Goal: Task Accomplishment & Management: Complete application form

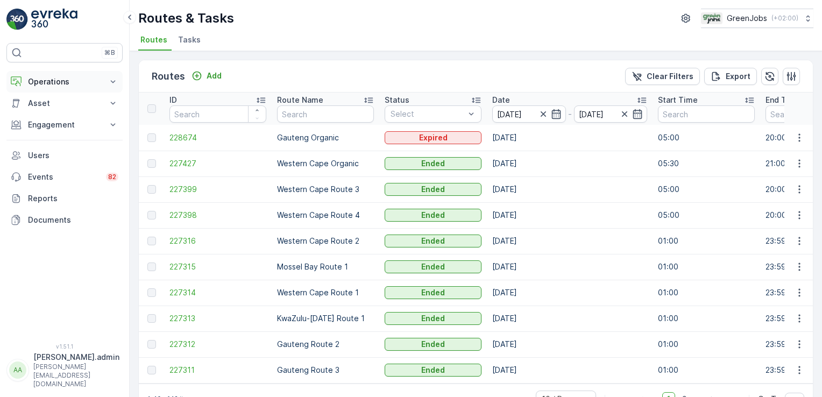
click at [116, 77] on icon at bounding box center [113, 81] width 11 height 11
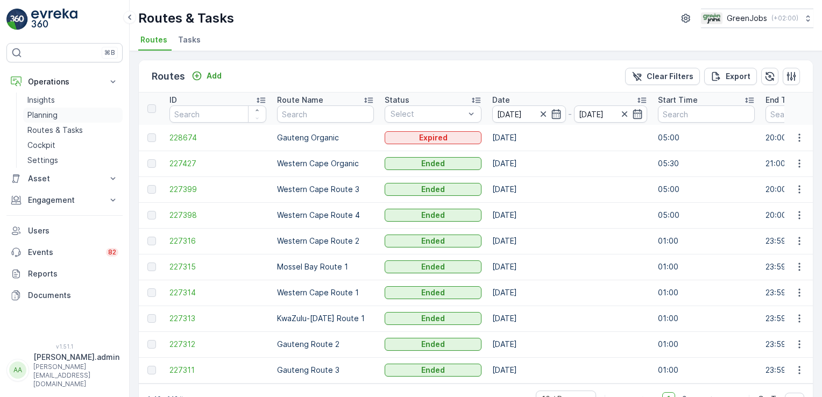
click at [54, 115] on p "Planning" at bounding box center [42, 115] width 30 height 11
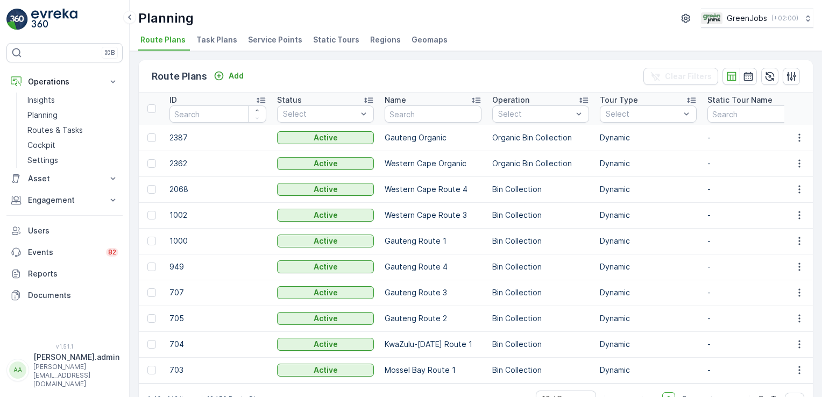
click at [214, 38] on span "Task Plans" at bounding box center [216, 39] width 41 height 11
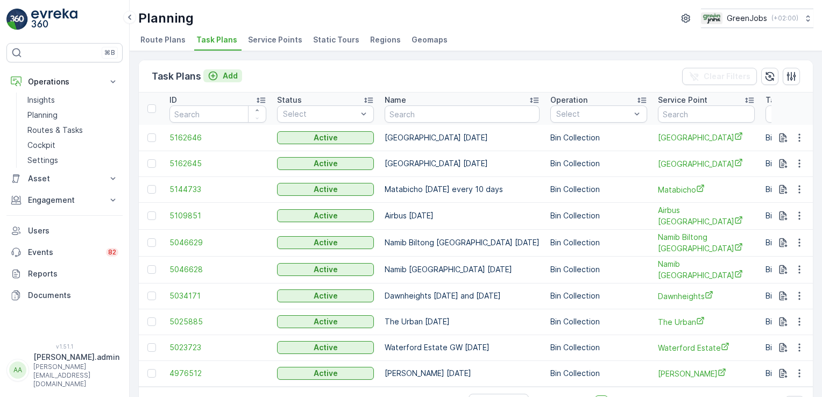
click at [231, 71] on p "Add" at bounding box center [230, 75] width 15 height 11
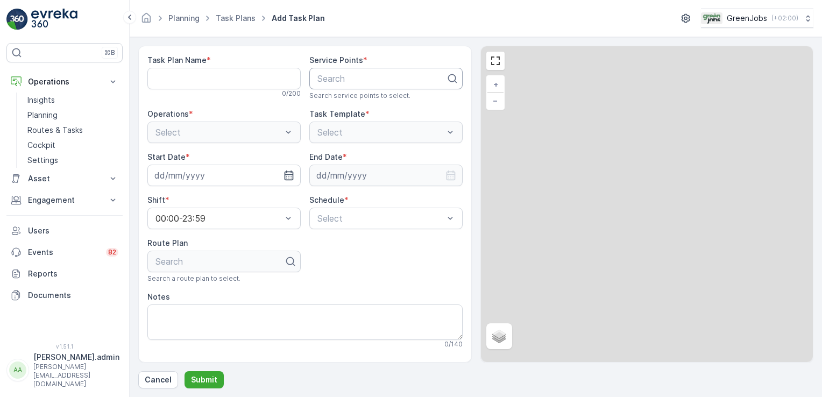
click at [337, 81] on div at bounding box center [381, 79] width 131 height 10
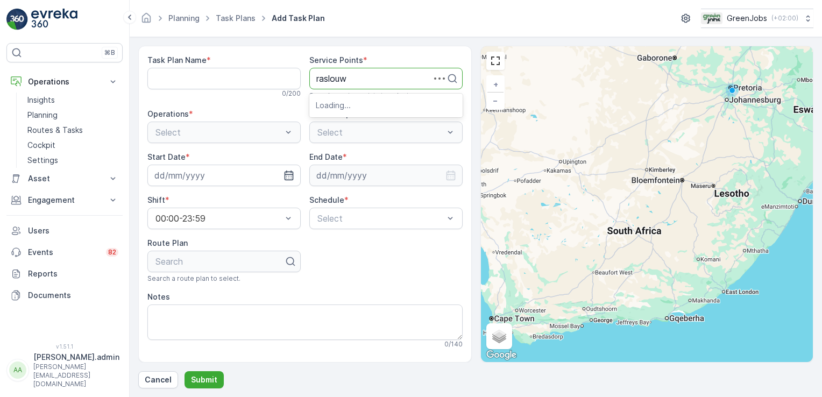
type input "raslouw"
click at [185, 371] on button "Submit" at bounding box center [204, 379] width 39 height 17
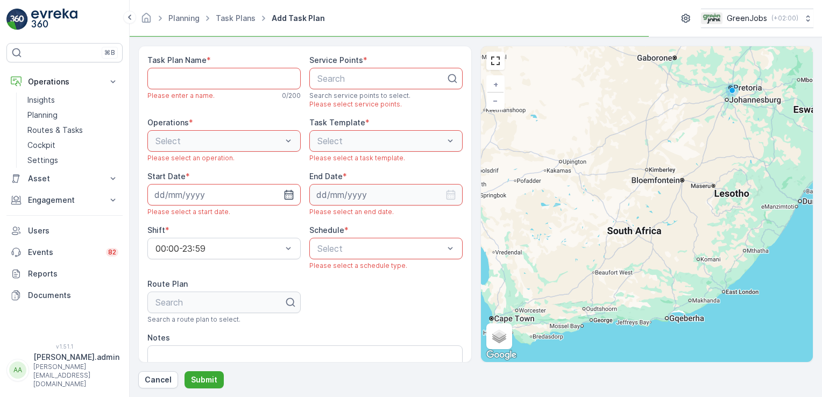
click at [334, 83] on p "Search" at bounding box center [382, 78] width 129 height 13
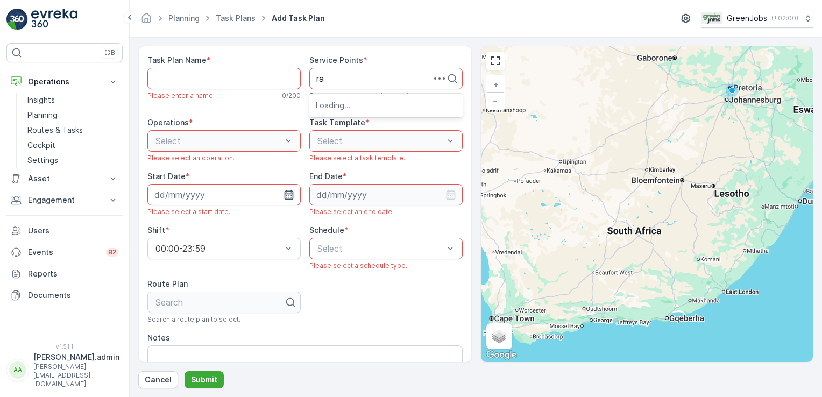
type input "ras"
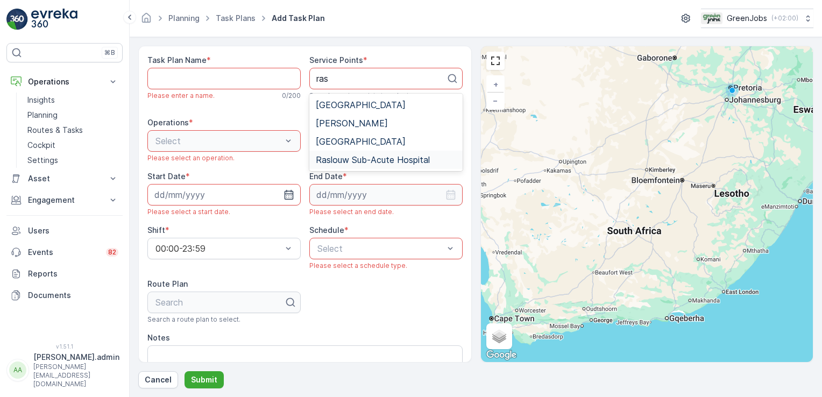
click at [365, 158] on span "Raslouw Sub-Acute Hospital" at bounding box center [373, 160] width 114 height 10
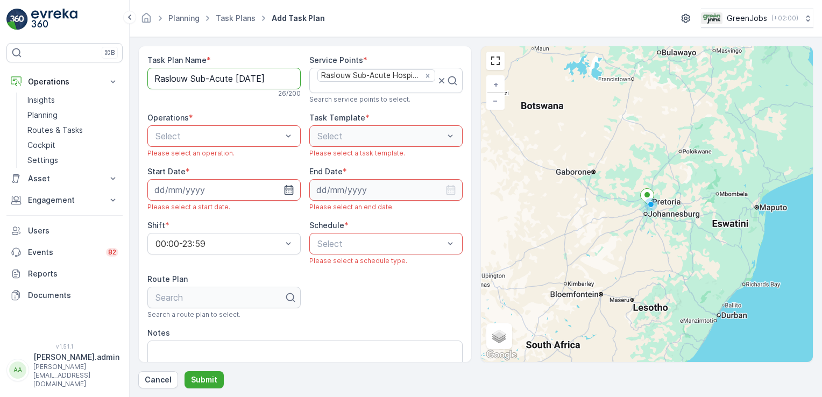
type Name "Raslouw Sub-Acute [DATE]"
click at [207, 160] on span "Bin Collection" at bounding box center [181, 163] width 55 height 10
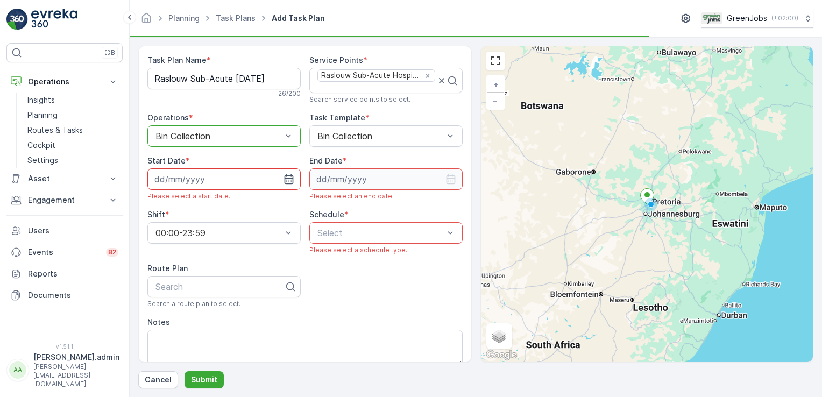
click at [185, 183] on input at bounding box center [223, 179] width 153 height 22
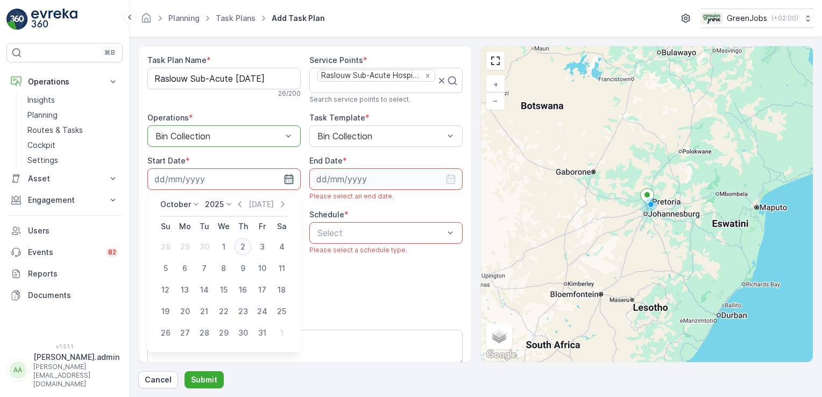
click at [242, 245] on div "2" at bounding box center [243, 246] width 17 height 17
type input "[DATE]"
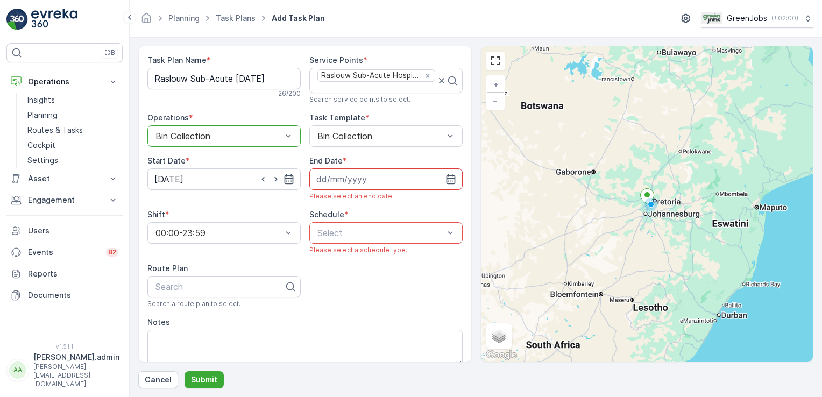
click at [344, 177] on input at bounding box center [385, 179] width 153 height 22
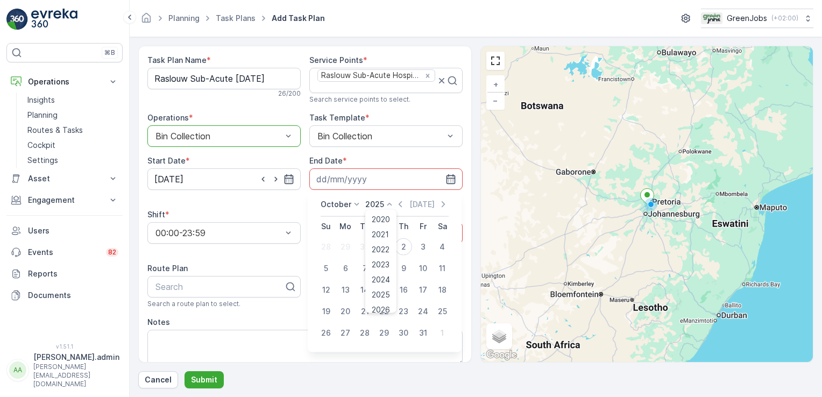
click at [387, 202] on icon at bounding box center [389, 204] width 11 height 11
click at [375, 283] on span "2028" at bounding box center [381, 286] width 18 height 11
click at [354, 202] on icon at bounding box center [356, 204] width 11 height 11
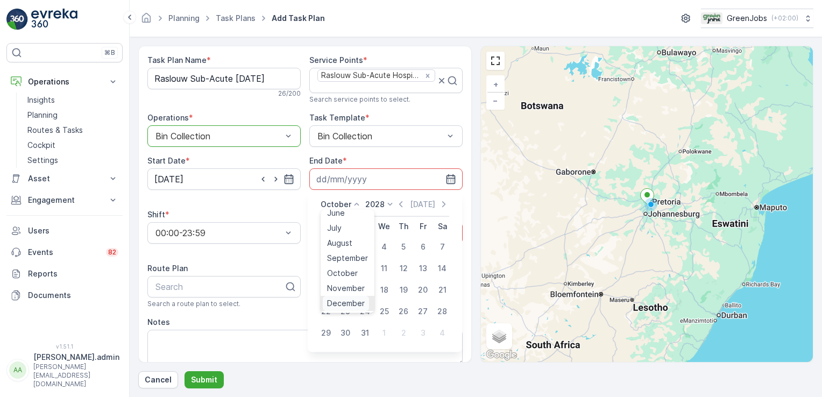
click at [362, 302] on span "December" at bounding box center [346, 303] width 38 height 11
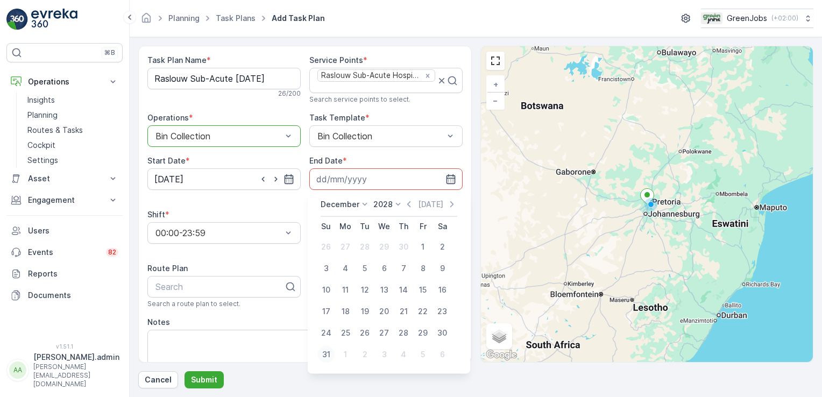
click at [330, 352] on div "31" at bounding box center [326, 354] width 17 height 17
type input "[DATE]"
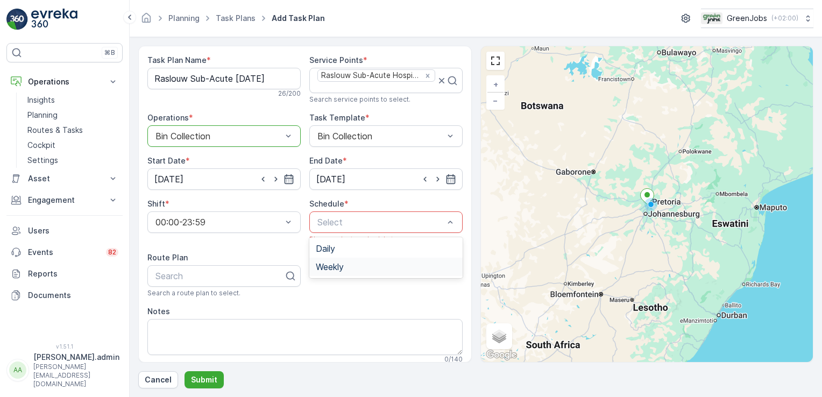
click at [322, 266] on span "Weekly" at bounding box center [330, 267] width 28 height 10
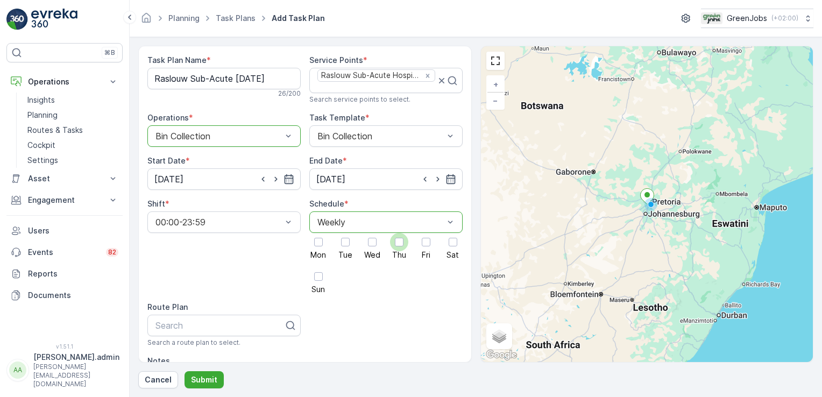
click at [398, 239] on div at bounding box center [399, 242] width 9 height 9
click at [399, 233] on input "Thu" at bounding box center [399, 233] width 0 height 0
click at [181, 321] on div at bounding box center [219, 326] width 131 height 10
type input "gauteng route 3"
click at [185, 350] on span "Gauteng Route 3" at bounding box center [188, 352] width 69 height 10
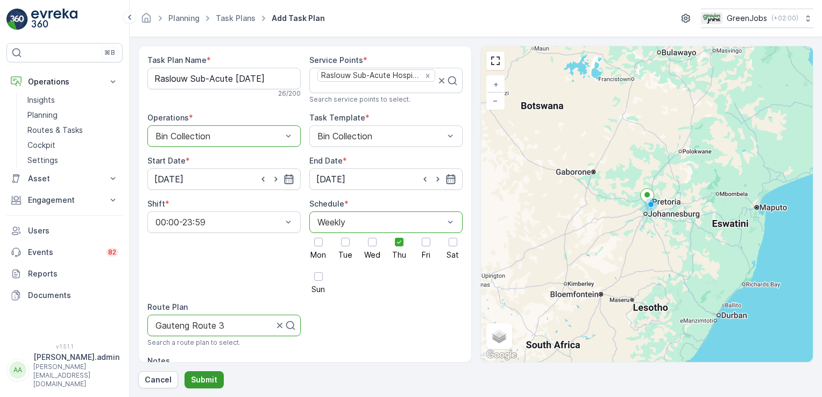
click at [213, 378] on p "Submit" at bounding box center [204, 380] width 26 height 11
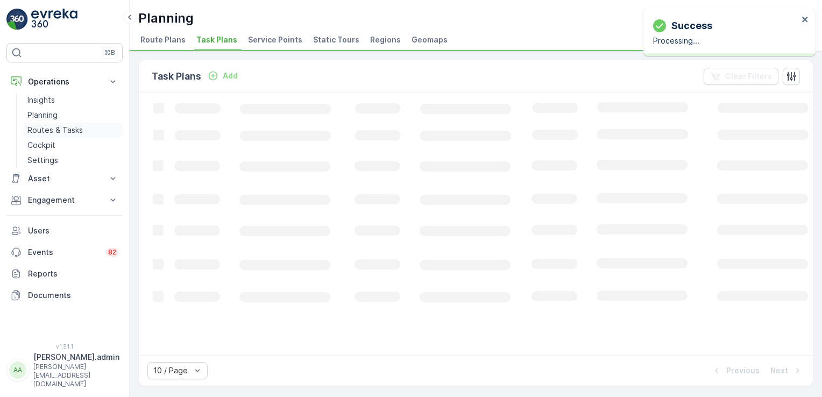
click at [60, 129] on p "Routes & Tasks" at bounding box center [54, 130] width 55 height 11
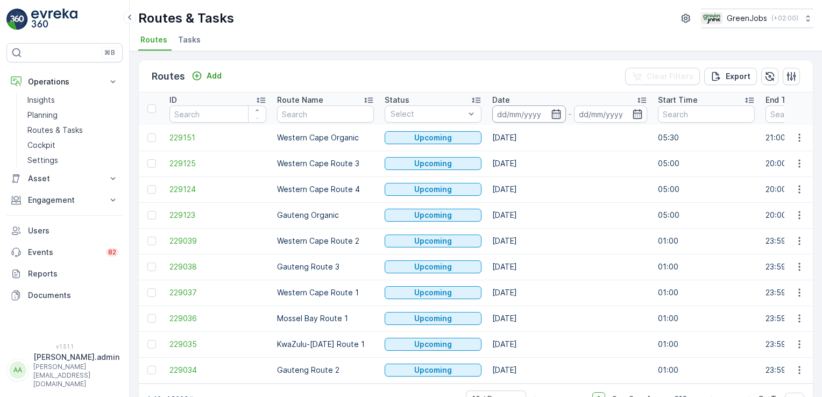
click at [502, 116] on input at bounding box center [529, 113] width 74 height 17
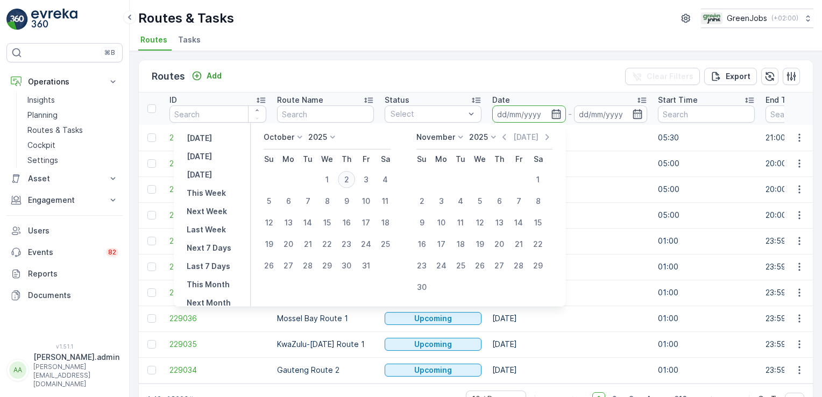
click at [347, 182] on div "2" at bounding box center [346, 179] width 17 height 17
type input "[DATE]"
click at [347, 182] on div "2" at bounding box center [346, 179] width 17 height 17
type input "[DATE]"
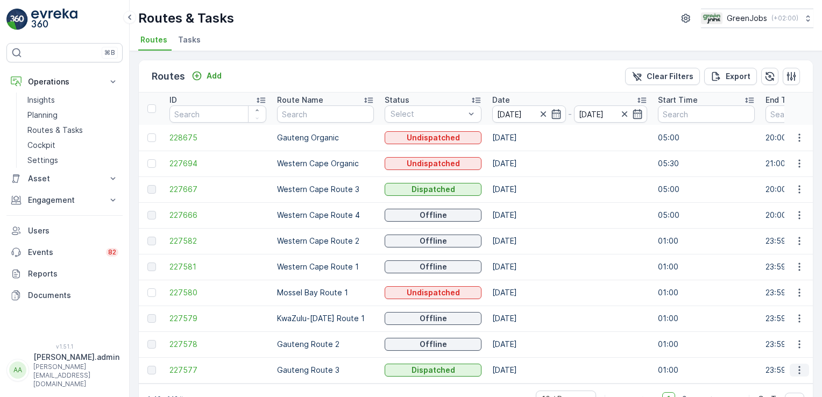
click at [799, 369] on icon "button" at bounding box center [800, 370] width 2 height 8
click at [779, 320] on span "See More Details" at bounding box center [774, 323] width 62 height 11
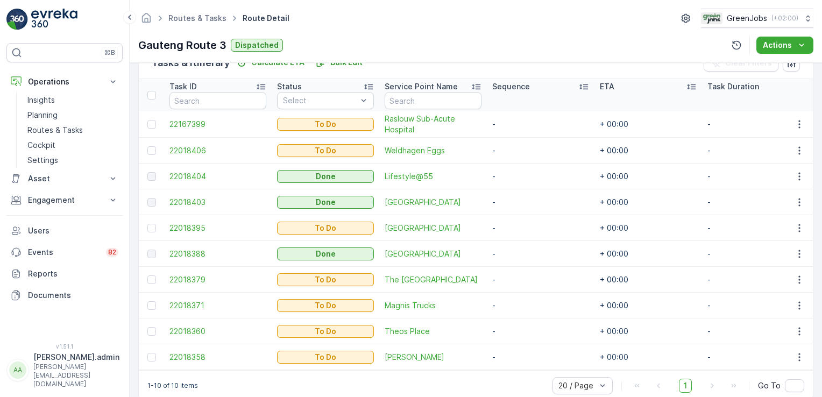
scroll to position [280, 0]
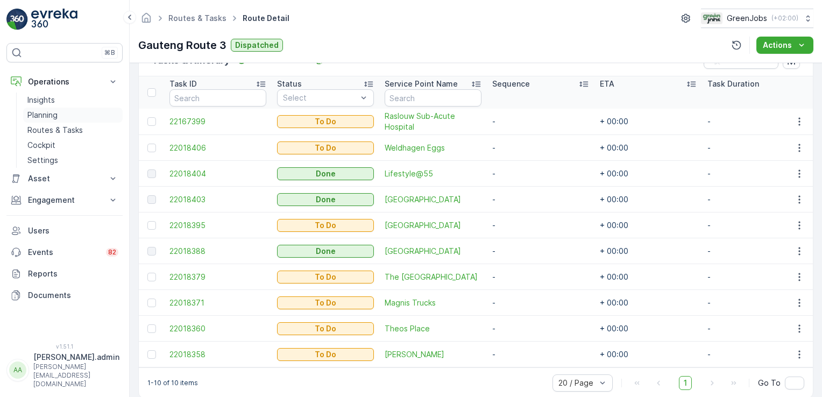
click at [46, 110] on p "Planning" at bounding box center [42, 115] width 30 height 11
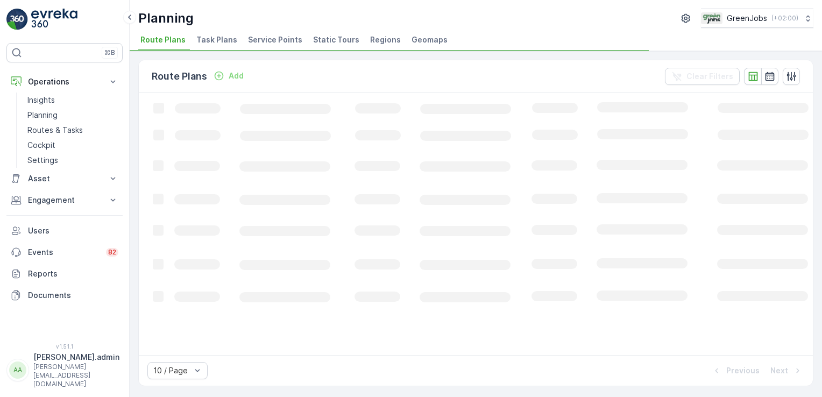
click at [267, 41] on span "Service Points" at bounding box center [275, 39] width 54 height 11
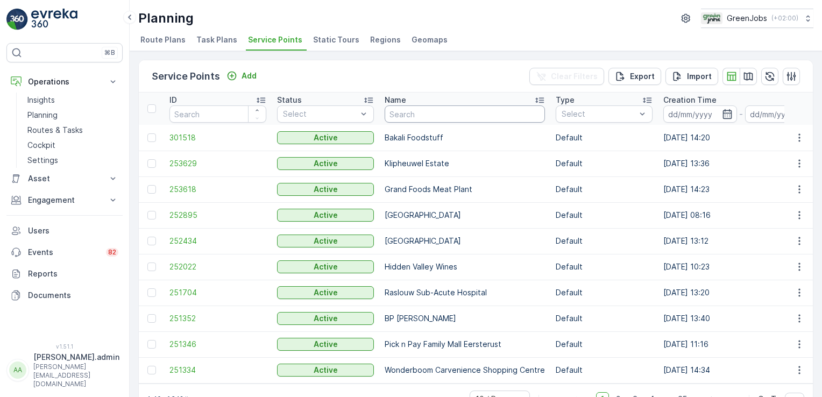
click at [411, 115] on input "text" at bounding box center [465, 113] width 160 height 17
type input "matabicho"
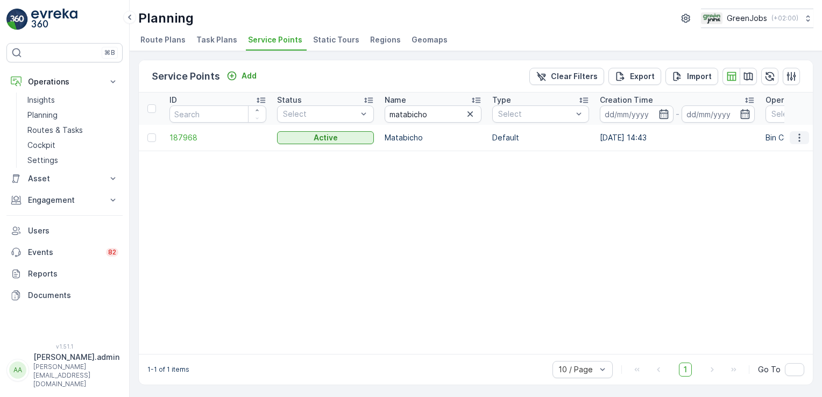
drag, startPoint x: 799, startPoint y: 135, endPoint x: 794, endPoint y: 143, distance: 9.7
click at [799, 135] on icon "button" at bounding box center [799, 137] width 11 height 11
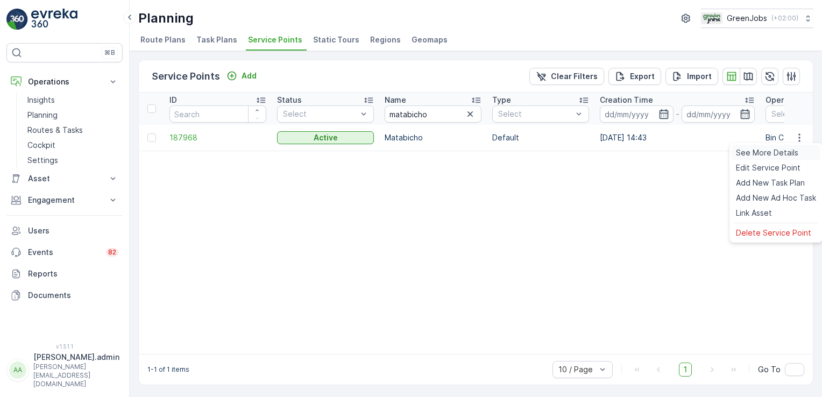
click at [789, 151] on span "See More Details" at bounding box center [767, 152] width 62 height 11
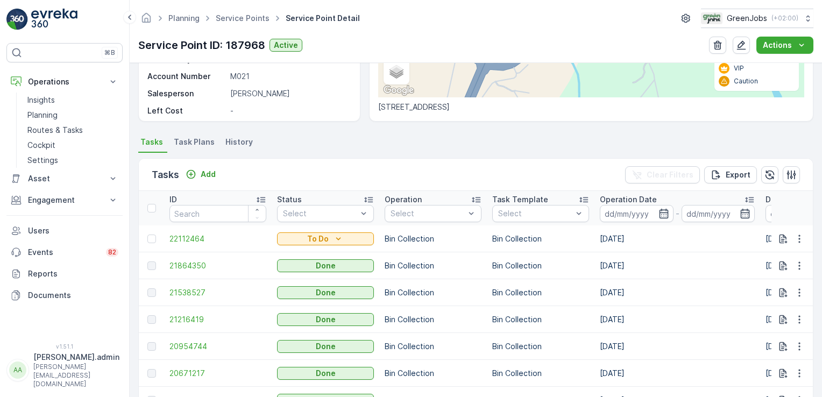
scroll to position [217, 0]
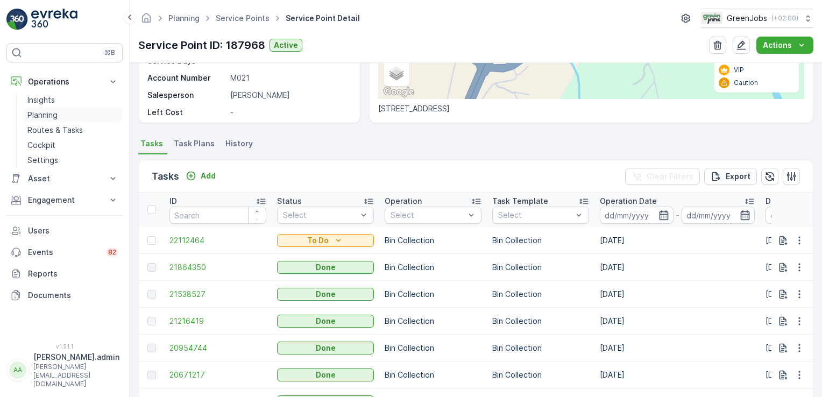
click at [49, 111] on p "Planning" at bounding box center [42, 115] width 30 height 11
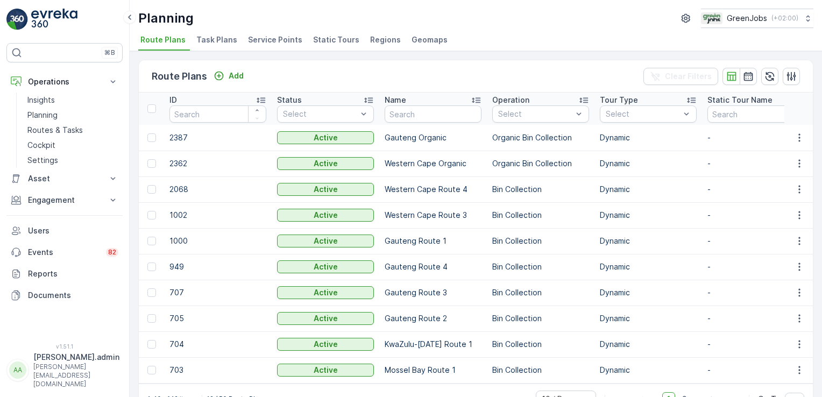
click at [214, 36] on span "Task Plans" at bounding box center [216, 39] width 41 height 11
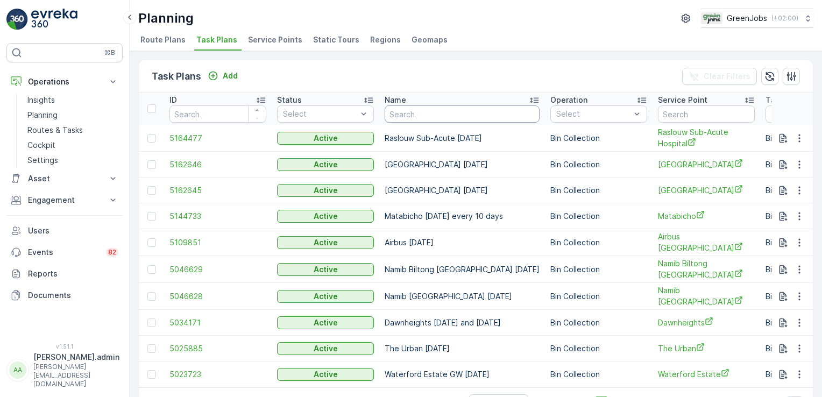
click at [431, 118] on th "Name" at bounding box center [462, 109] width 166 height 32
type input "kimiad"
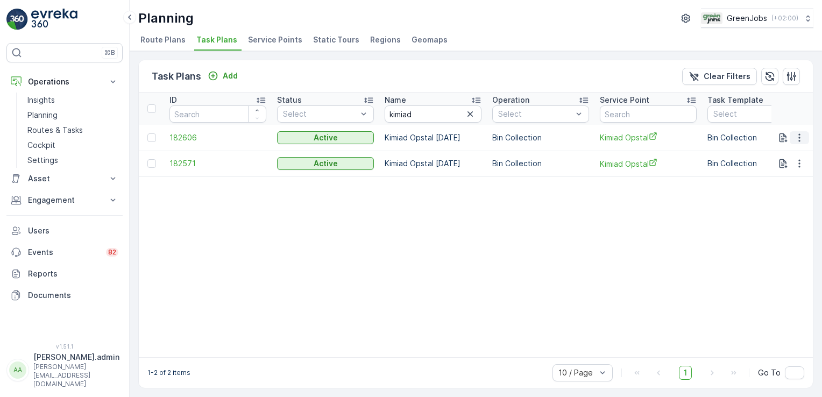
click at [795, 138] on icon "button" at bounding box center [799, 137] width 11 height 11
click at [779, 165] on span "Edit Task Plan" at bounding box center [781, 168] width 50 height 11
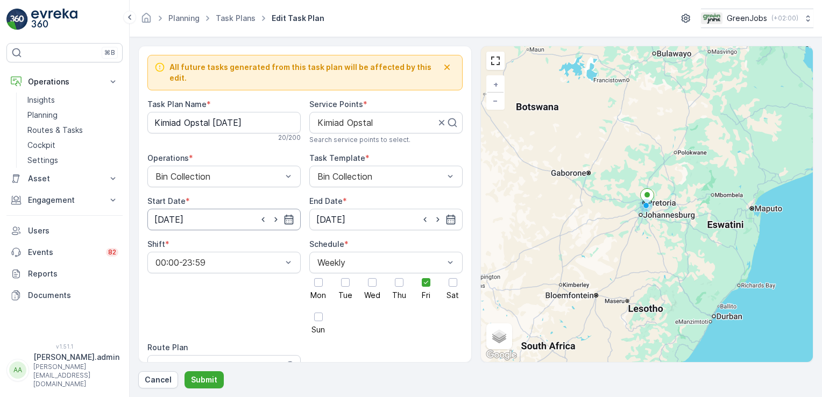
click at [173, 209] on input "[DATE]" at bounding box center [223, 220] width 153 height 22
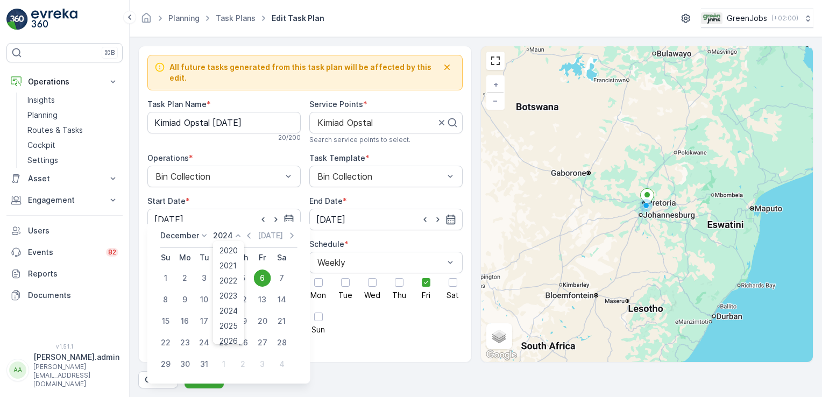
click at [236, 236] on icon at bounding box center [238, 235] width 5 height 3
click at [229, 320] on span "2025" at bounding box center [229, 321] width 18 height 11
click at [204, 235] on icon at bounding box center [204, 235] width 11 height 11
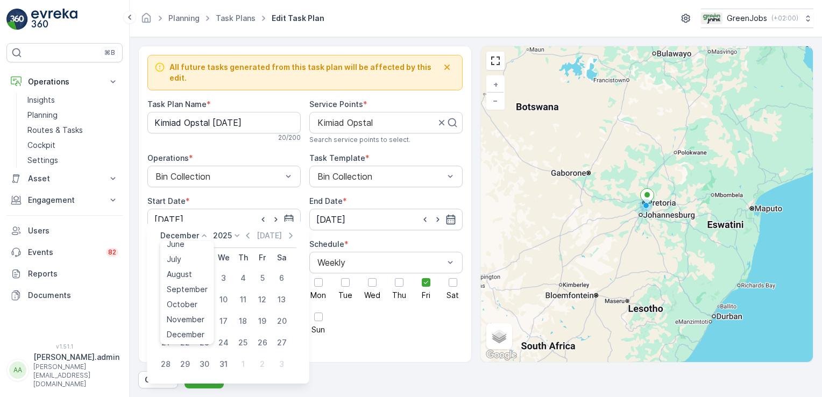
scroll to position [81, 0]
click at [192, 304] on span "October" at bounding box center [182, 305] width 31 height 11
click at [261, 276] on div "3" at bounding box center [262, 278] width 17 height 17
type input "[DATE]"
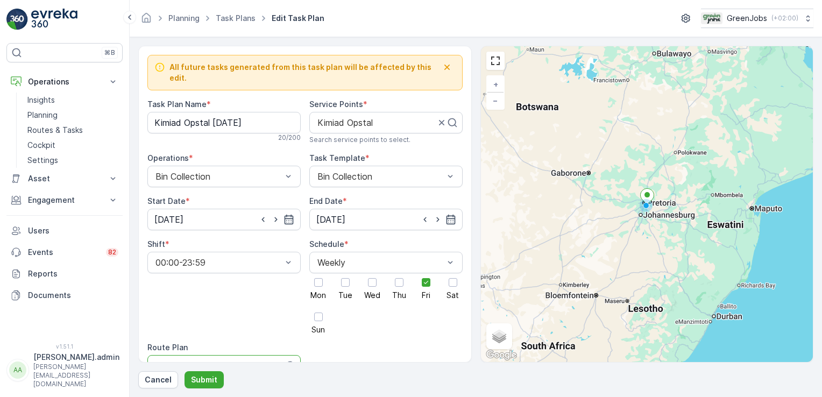
click at [227, 361] on div at bounding box center [214, 366] width 120 height 10
type input "Gauteng route 2"
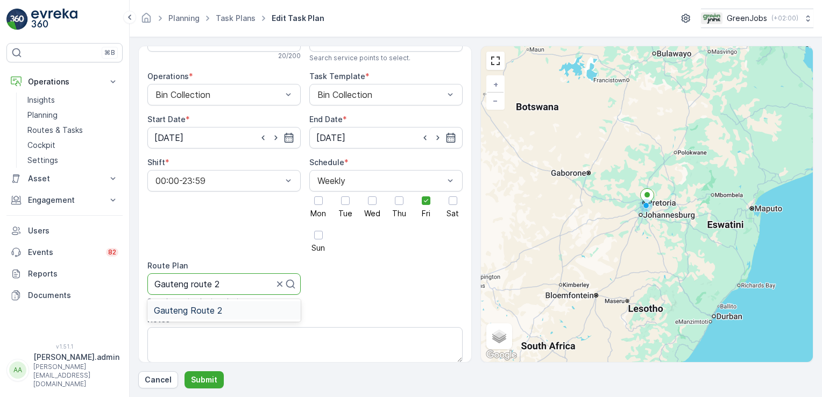
scroll to position [121, 0]
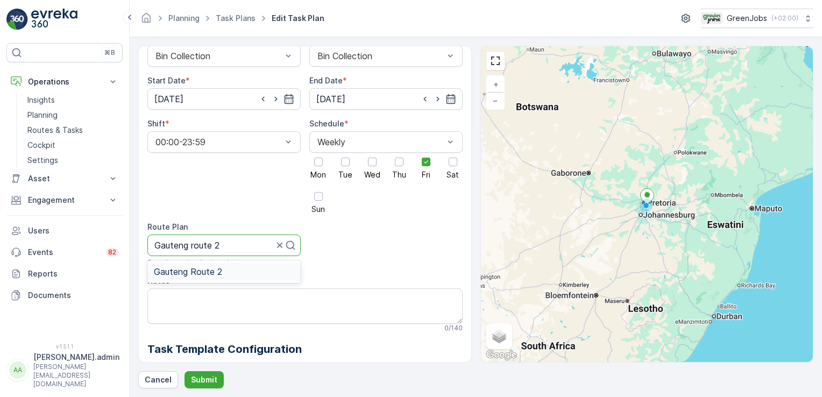
click at [185, 267] on span "Gauteng Route 2" at bounding box center [188, 272] width 68 height 10
click at [205, 378] on p "Submit" at bounding box center [204, 380] width 26 height 11
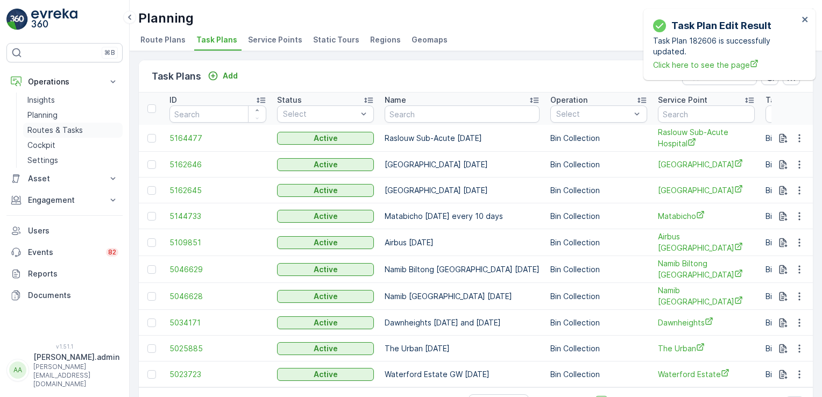
click at [68, 131] on p "Routes & Tasks" at bounding box center [54, 130] width 55 height 11
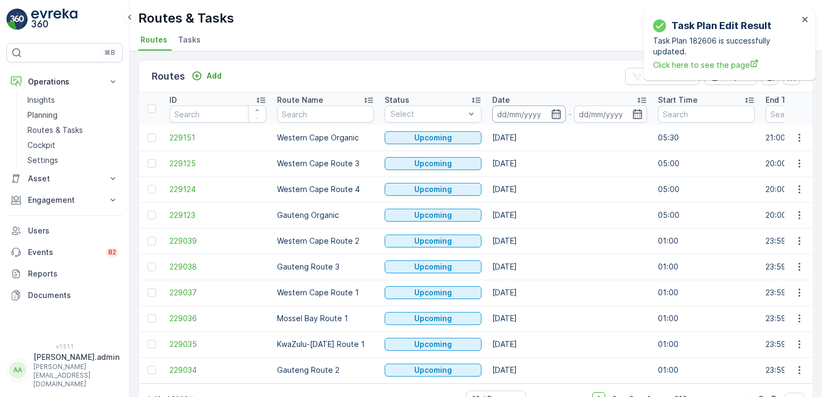
click at [521, 112] on input at bounding box center [529, 113] width 74 height 17
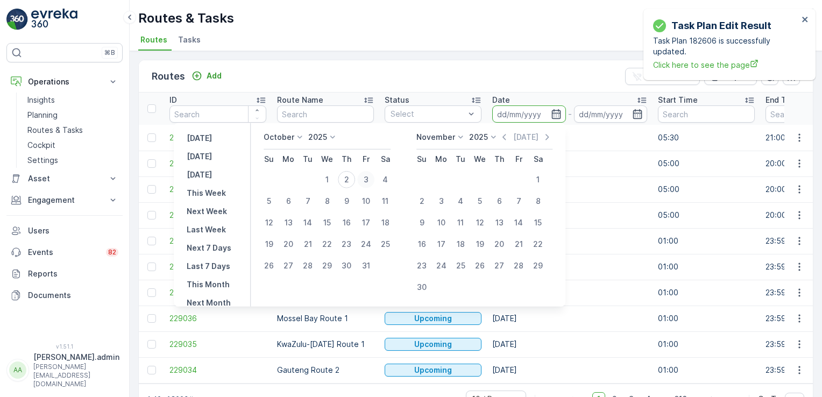
click at [375, 181] on div "3" at bounding box center [365, 179] width 17 height 17
type input "[DATE]"
click at [375, 181] on div "3" at bounding box center [365, 179] width 17 height 17
type input "[DATE]"
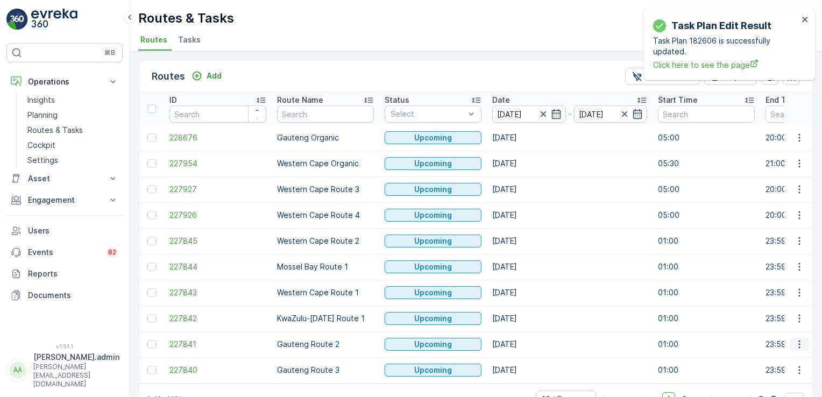
click at [799, 343] on icon "button" at bounding box center [800, 345] width 2 height 8
click at [784, 260] on span "See More Details" at bounding box center [774, 262] width 62 height 11
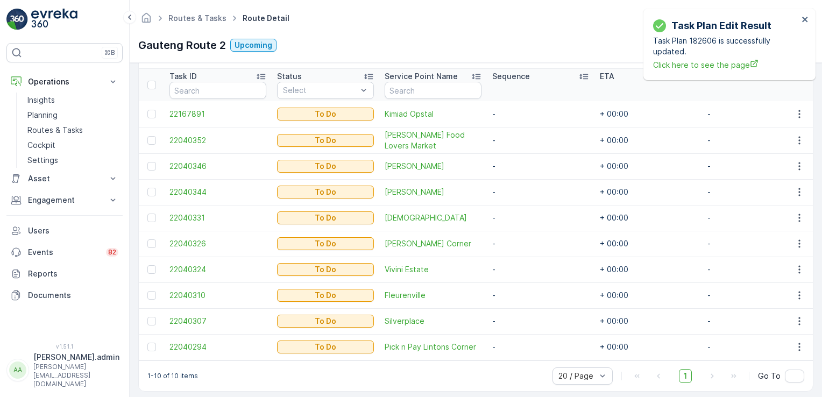
scroll to position [278, 0]
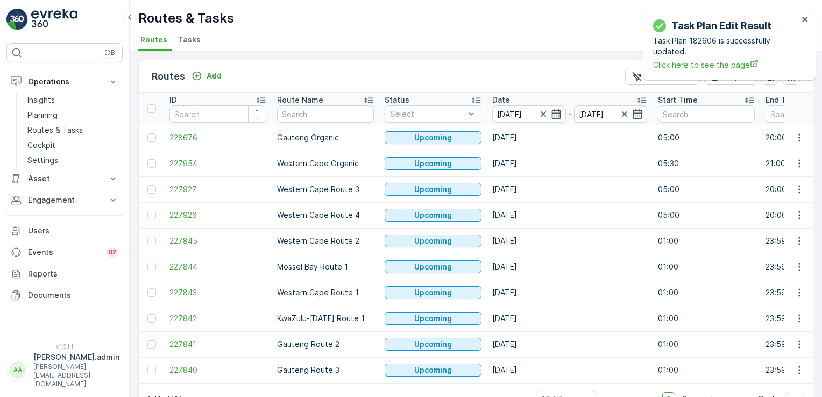
scroll to position [30, 0]
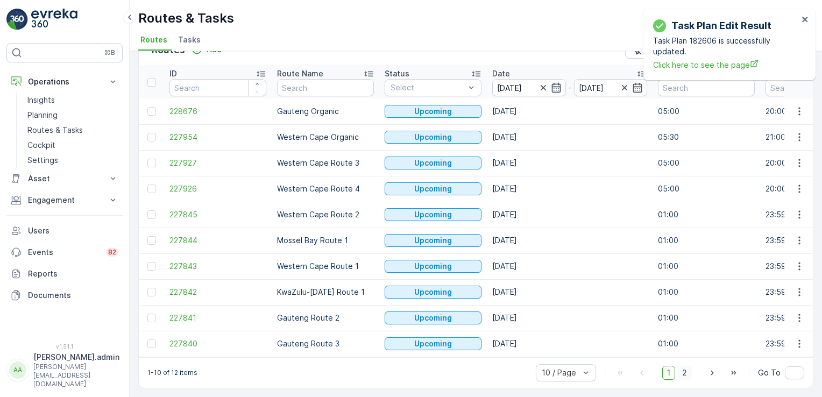
click at [686, 373] on span "2" at bounding box center [685, 373] width 15 height 14
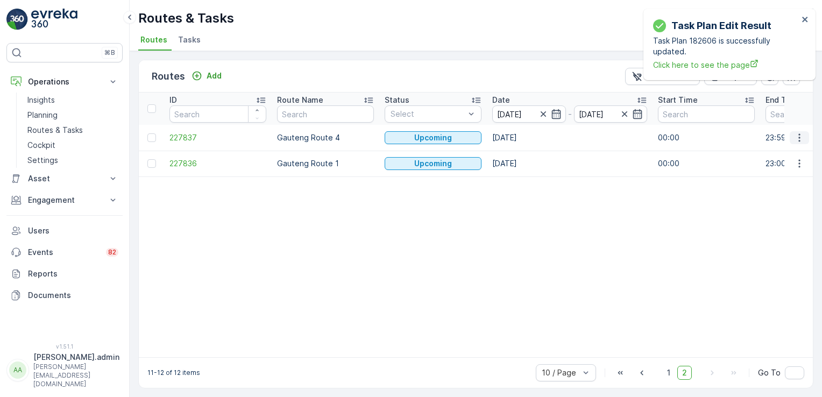
click at [794, 138] on icon "button" at bounding box center [799, 137] width 11 height 11
click at [764, 153] on span "See More Details" at bounding box center [774, 152] width 62 height 11
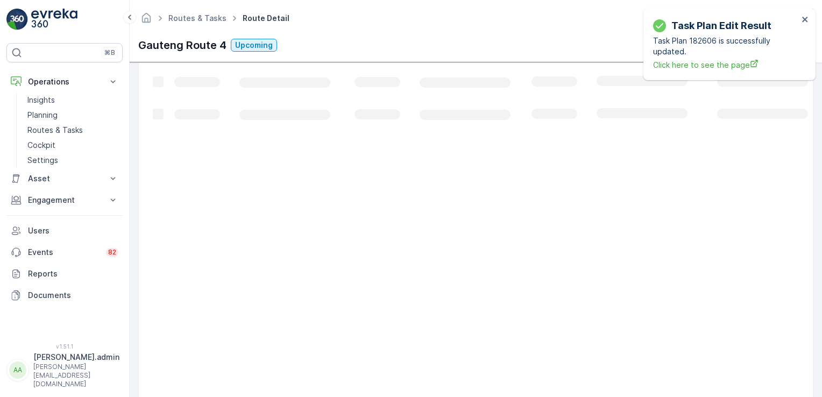
scroll to position [222, 0]
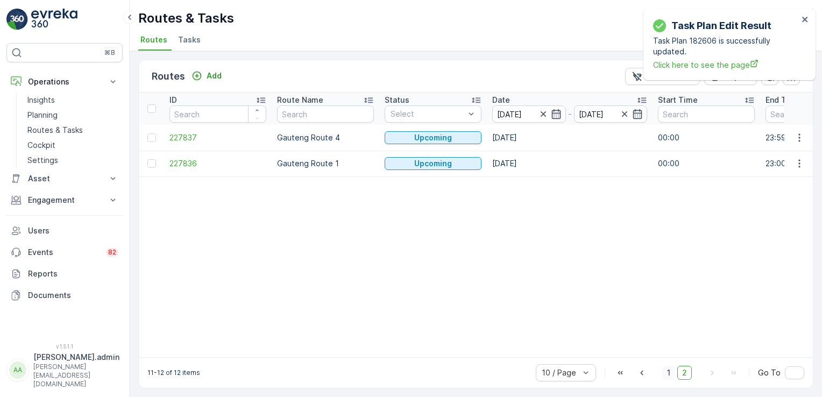
click at [667, 376] on span "1" at bounding box center [668, 373] width 13 height 14
